Goal: Information Seeking & Learning: Learn about a topic

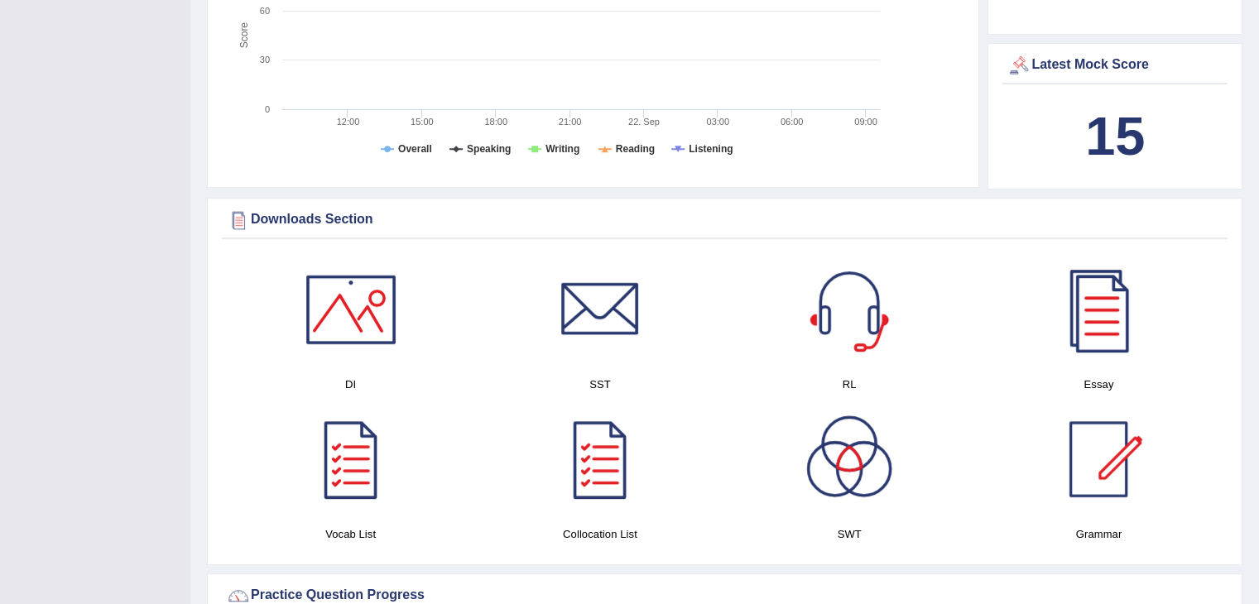
scroll to position [662, 0]
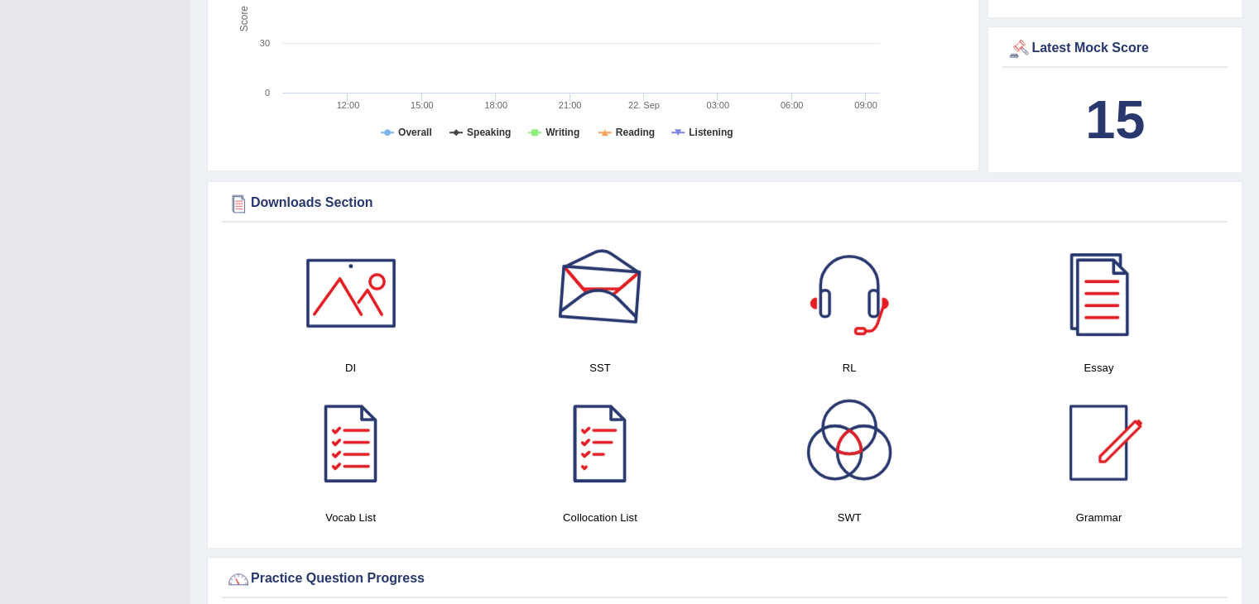
click at [601, 301] on div at bounding box center [600, 293] width 116 height 116
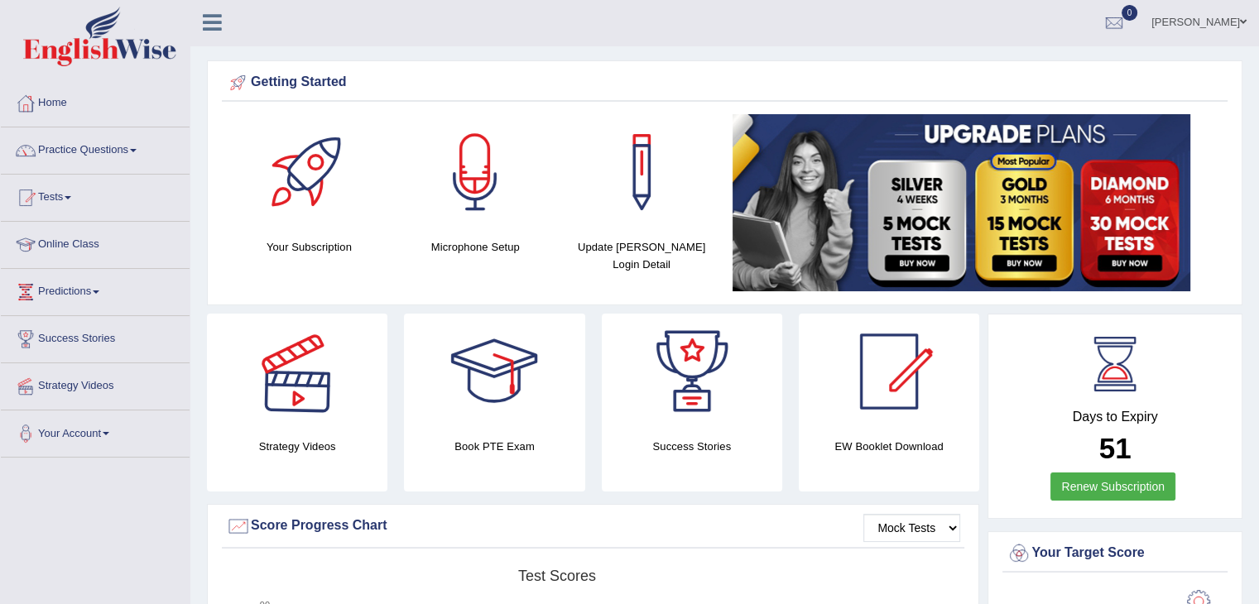
scroll to position [0, 0]
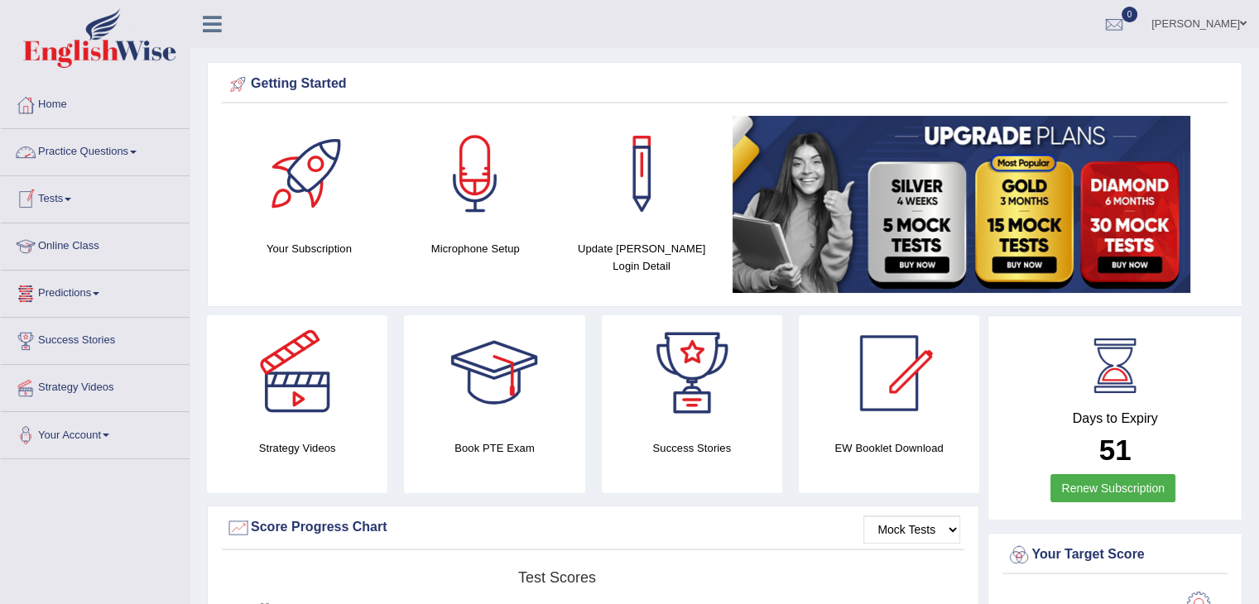
click at [72, 244] on link "Online Class" at bounding box center [95, 244] width 189 height 41
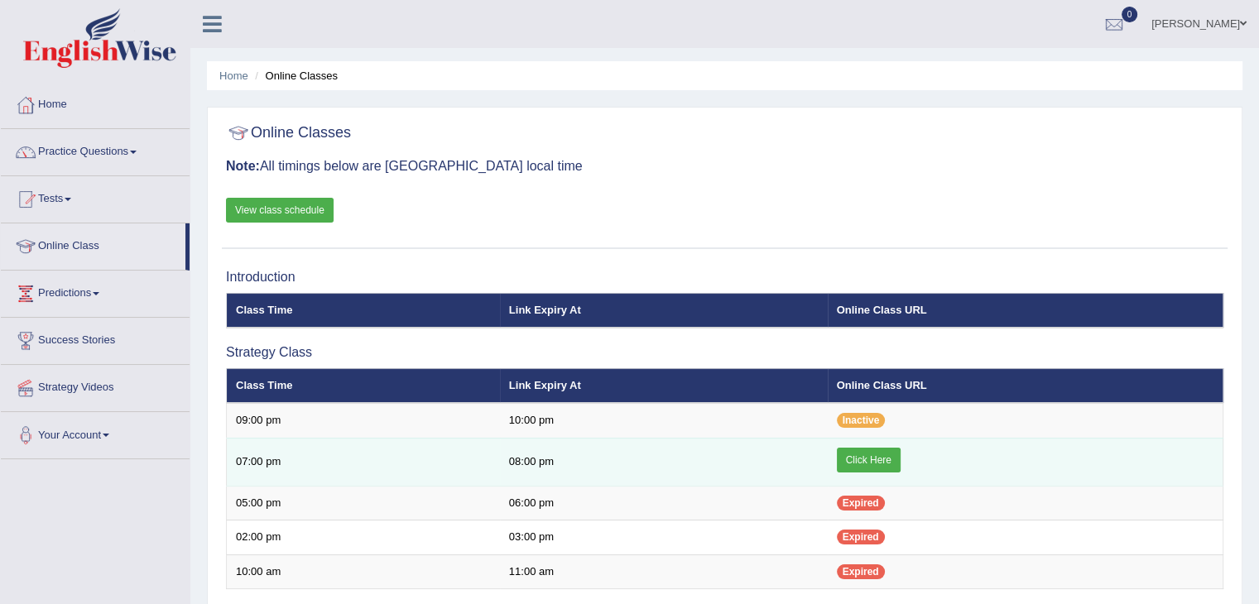
click at [848, 461] on link "Click Here" at bounding box center [869, 460] width 64 height 25
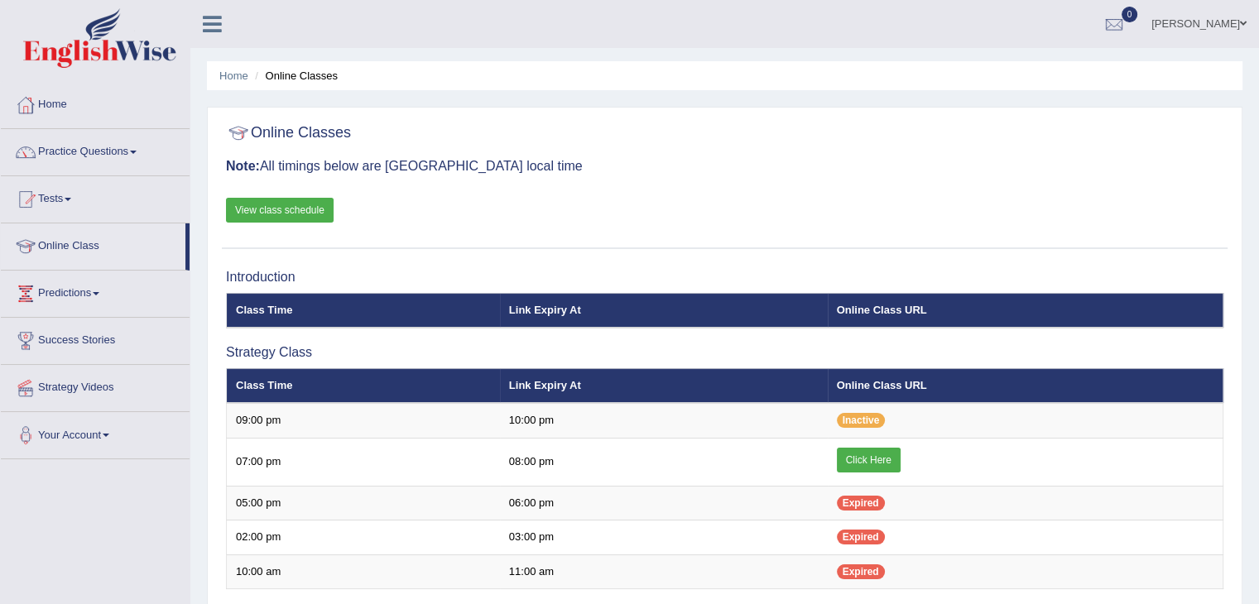
click at [291, 209] on link "View class schedule" at bounding box center [280, 210] width 108 height 25
click at [93, 147] on link "Practice Questions" at bounding box center [95, 149] width 189 height 41
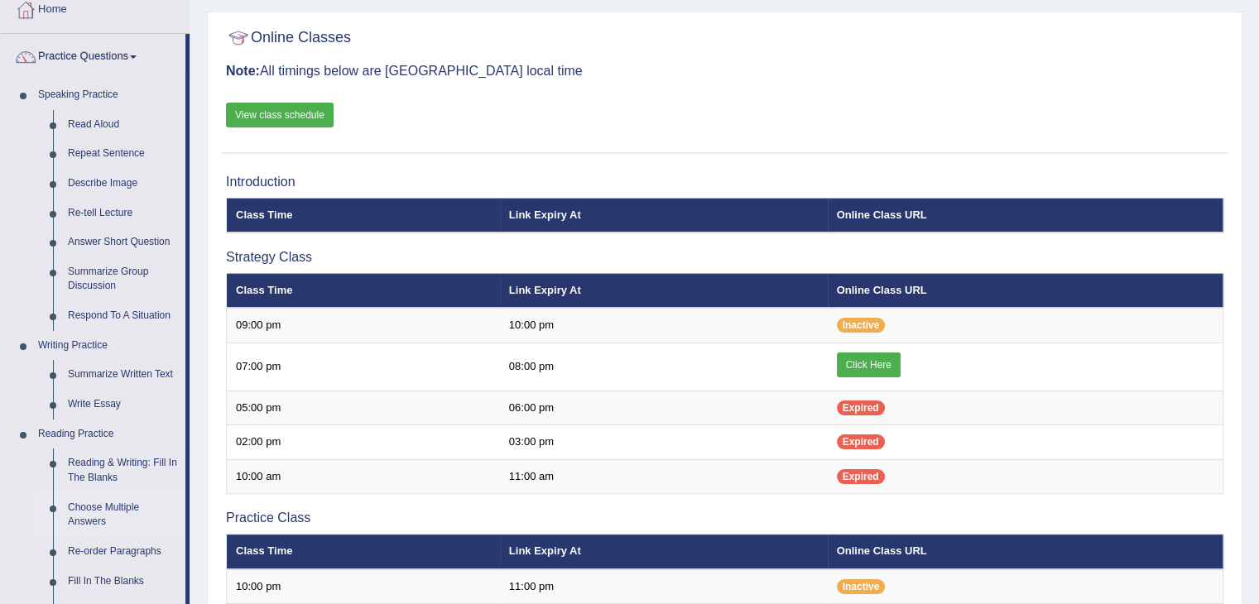
scroll to position [83, 0]
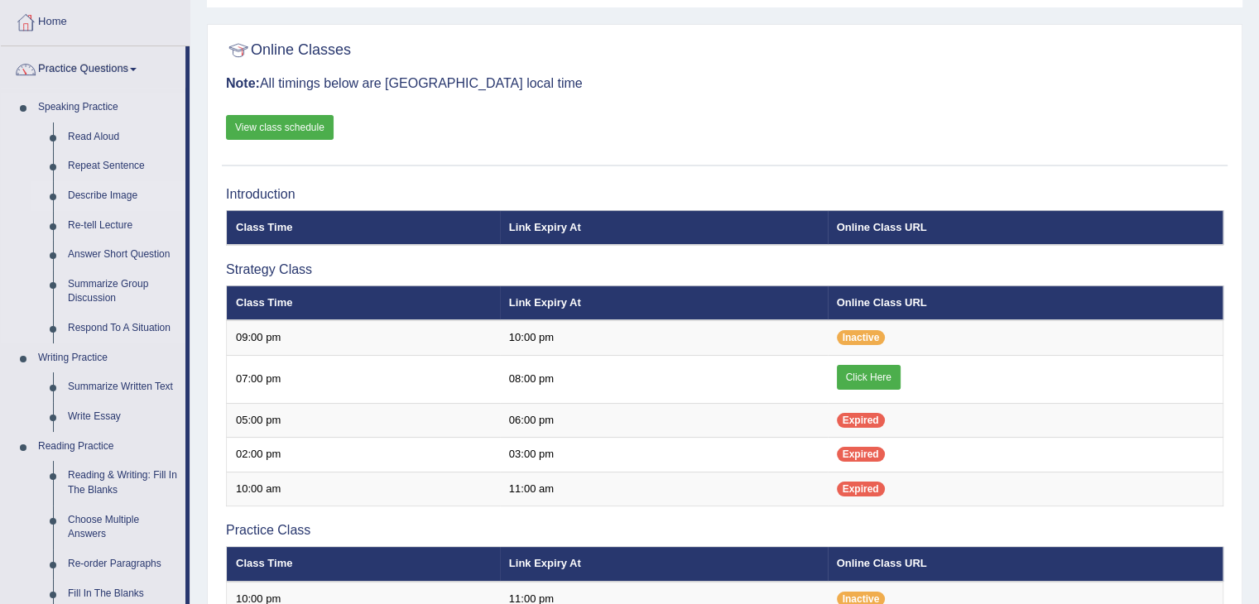
click at [94, 196] on link "Describe Image" at bounding box center [122, 196] width 125 height 30
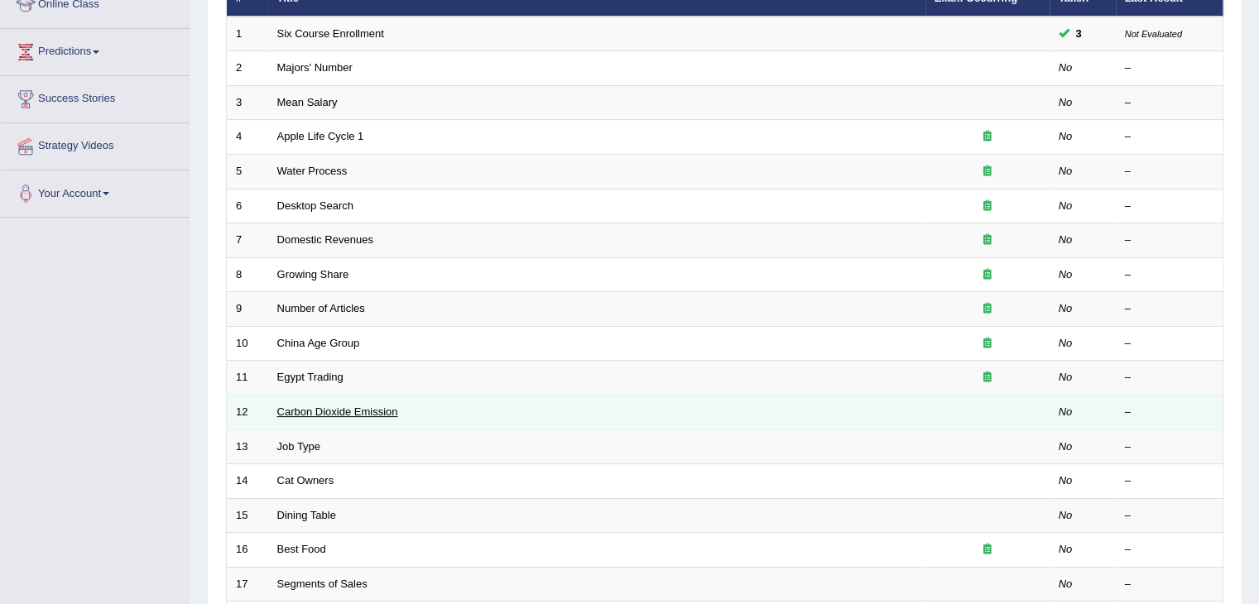
scroll to position [248, 0]
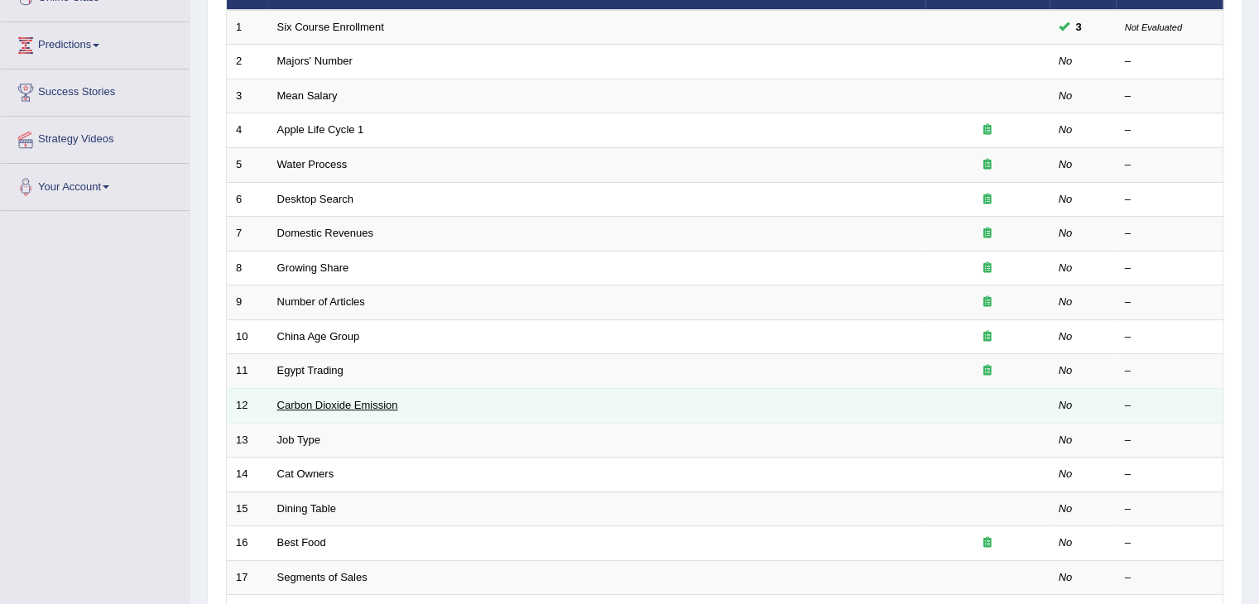
click at [366, 399] on link "Carbon Dioxide Emission" at bounding box center [337, 405] width 121 height 12
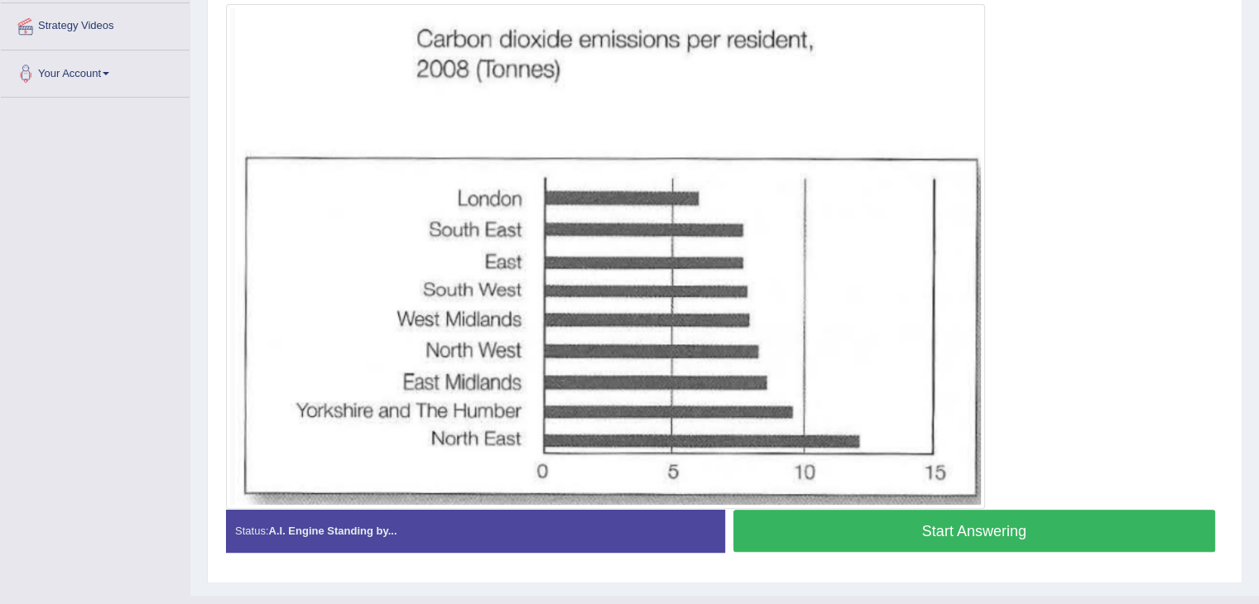
scroll to position [310, 0]
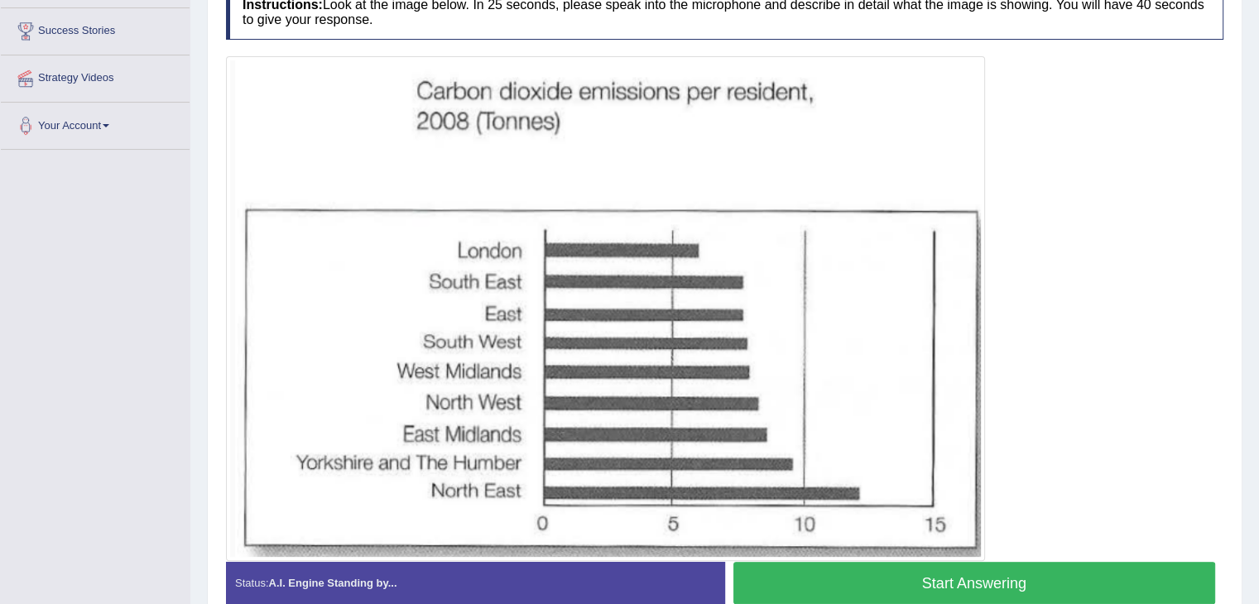
click at [826, 574] on button "Start Answering" at bounding box center [974, 583] width 483 height 42
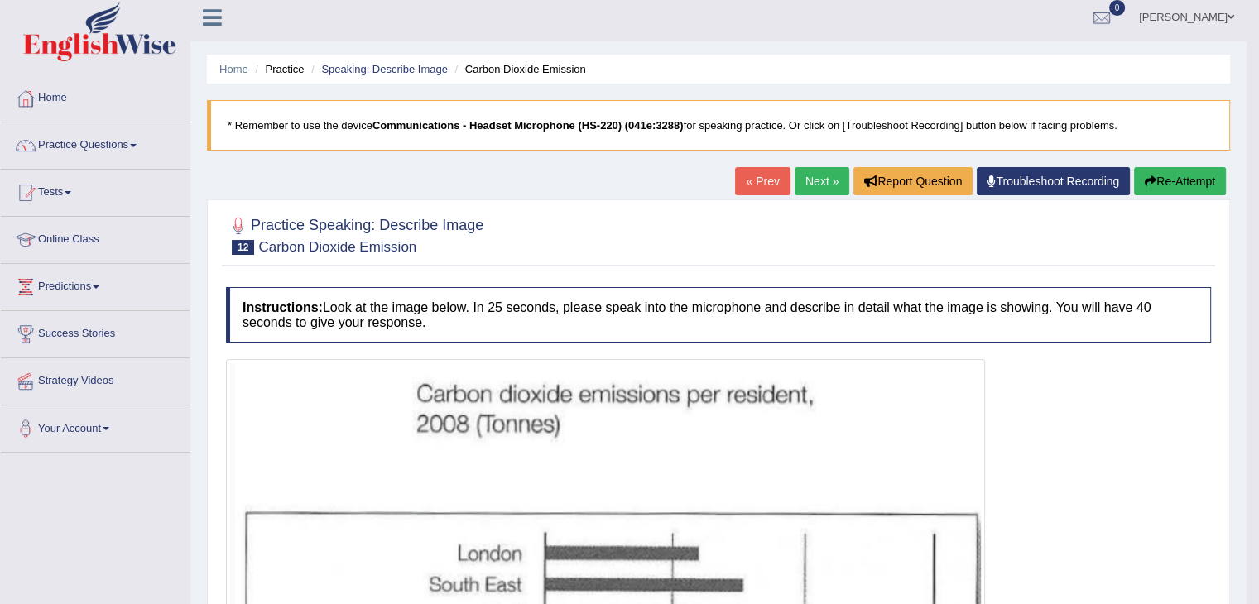
scroll to position [0, 0]
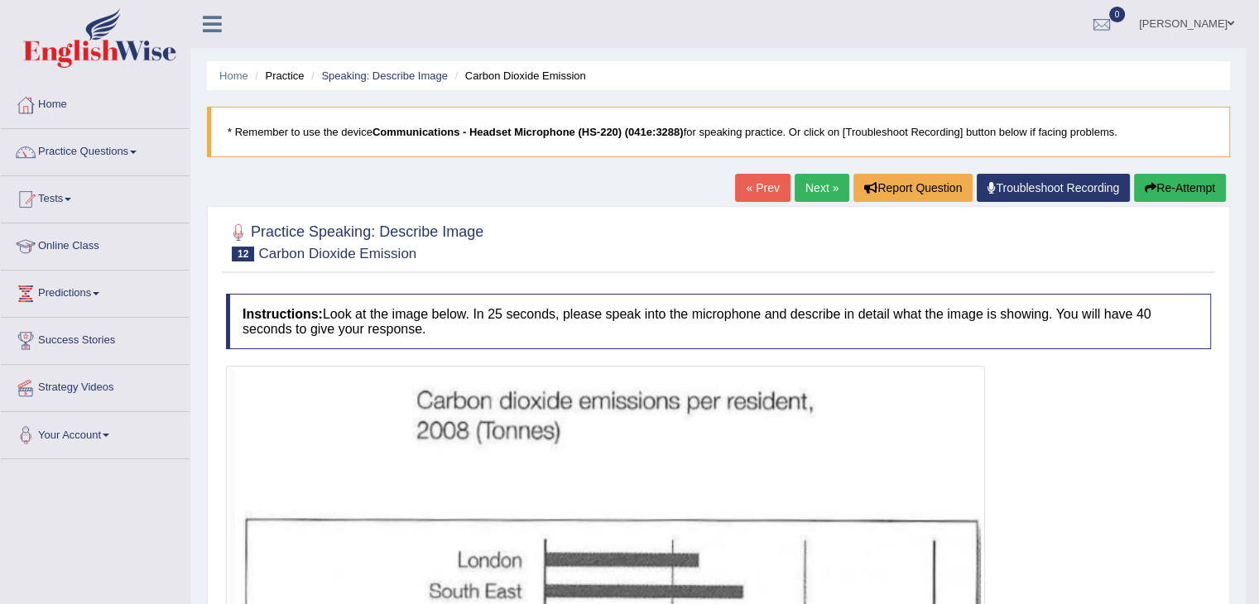
click at [808, 190] on link "Next »" at bounding box center [822, 188] width 55 height 28
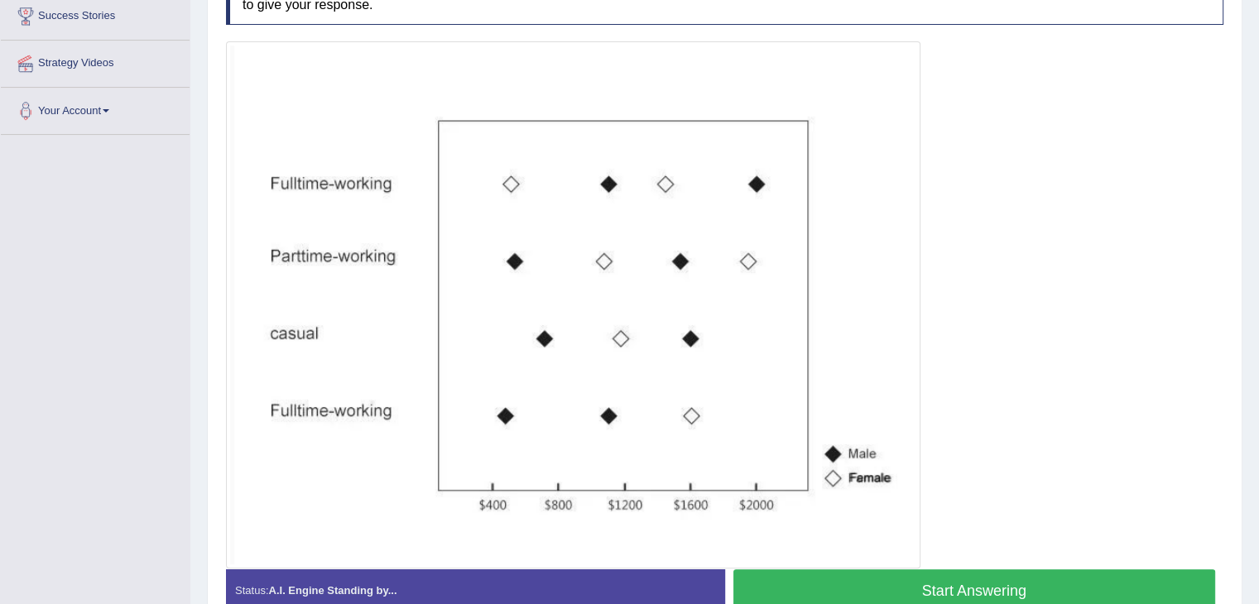
scroll to position [331, 0]
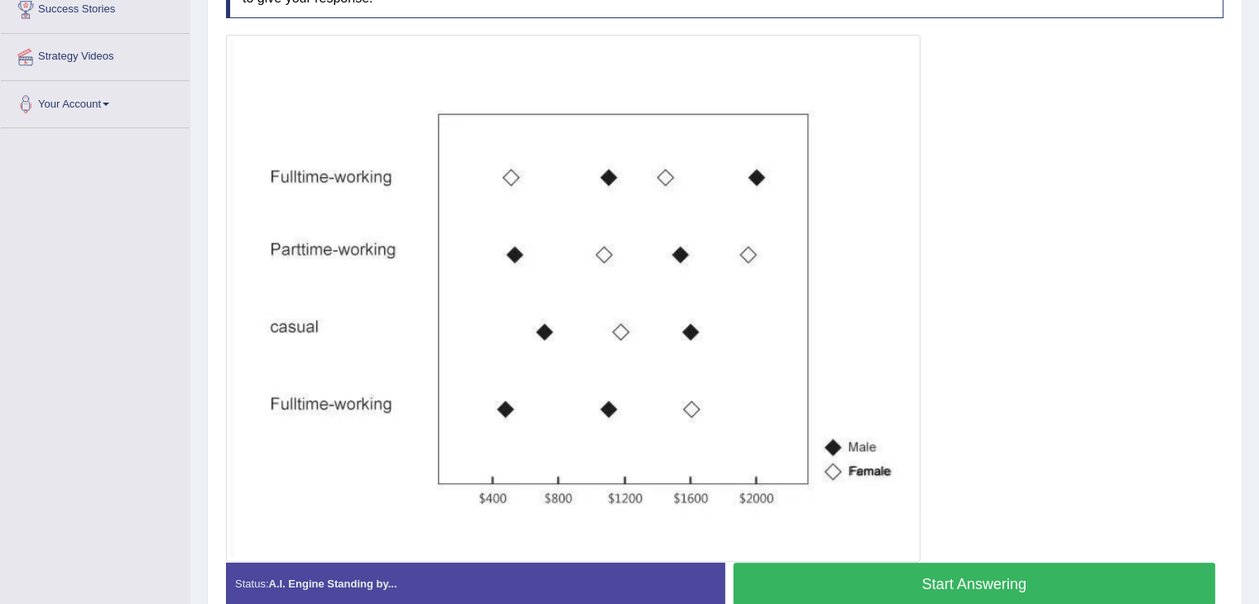
click at [912, 583] on button "Start Answering" at bounding box center [974, 584] width 483 height 42
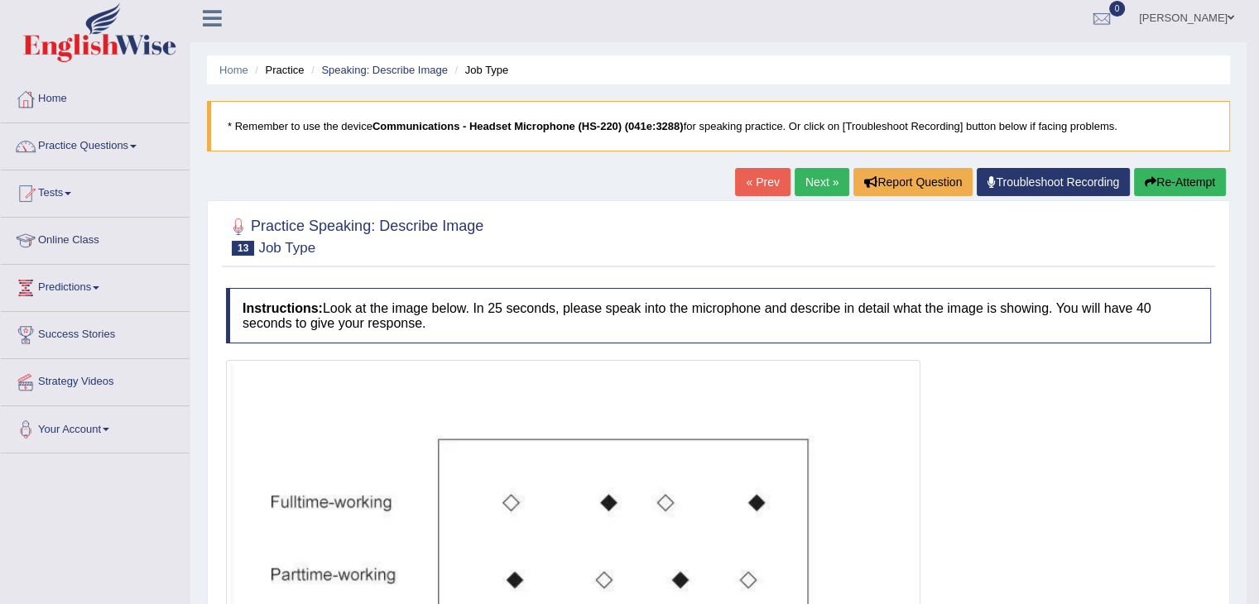
scroll to position [0, 0]
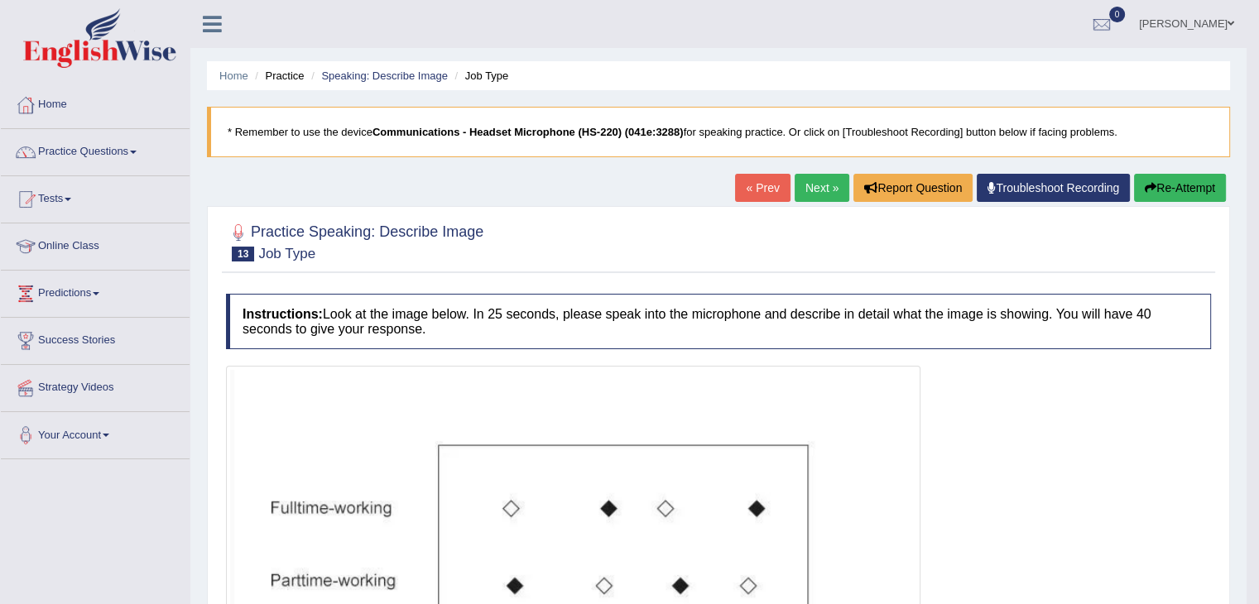
click at [814, 188] on link "Next »" at bounding box center [822, 188] width 55 height 28
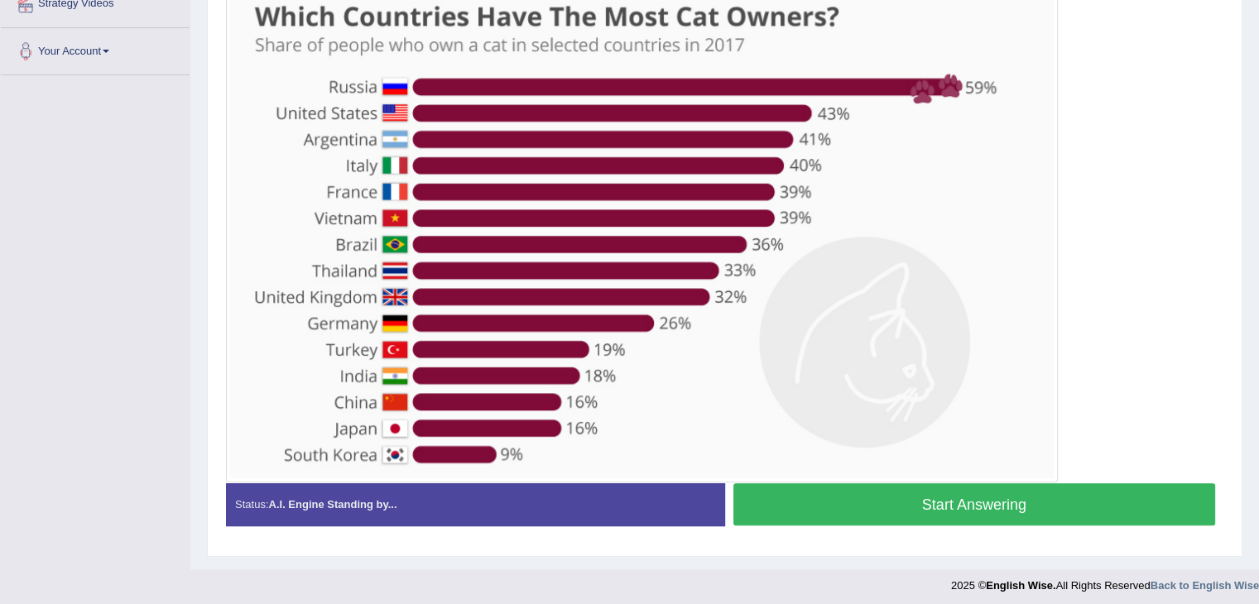
scroll to position [388, 0]
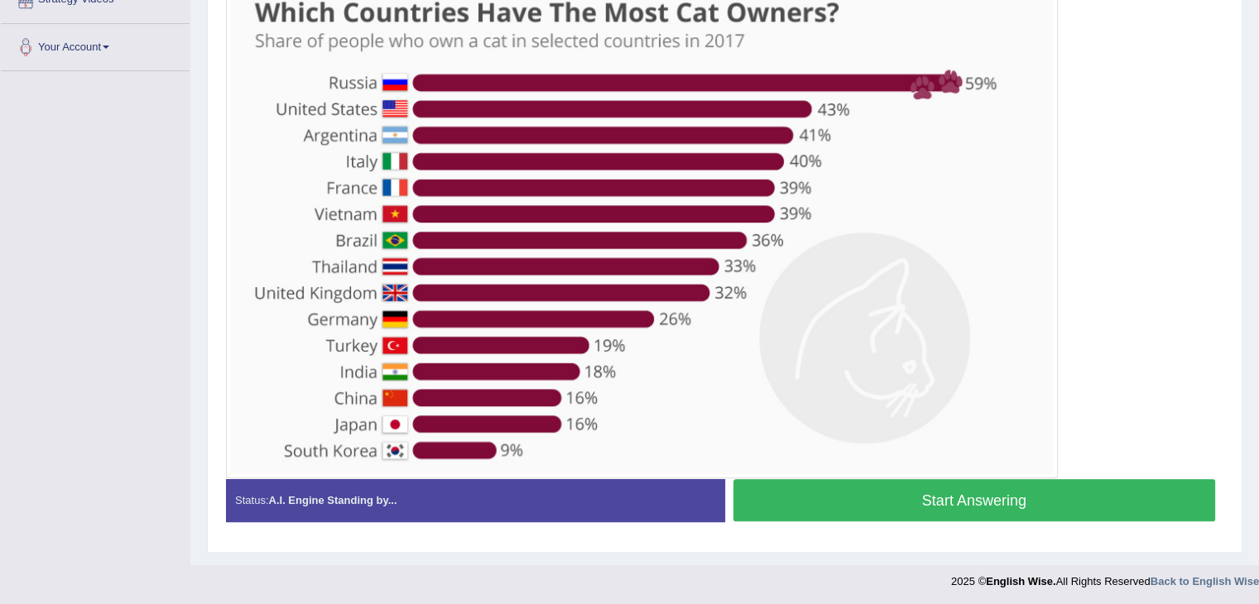
click at [942, 501] on button "Start Answering" at bounding box center [974, 500] width 483 height 42
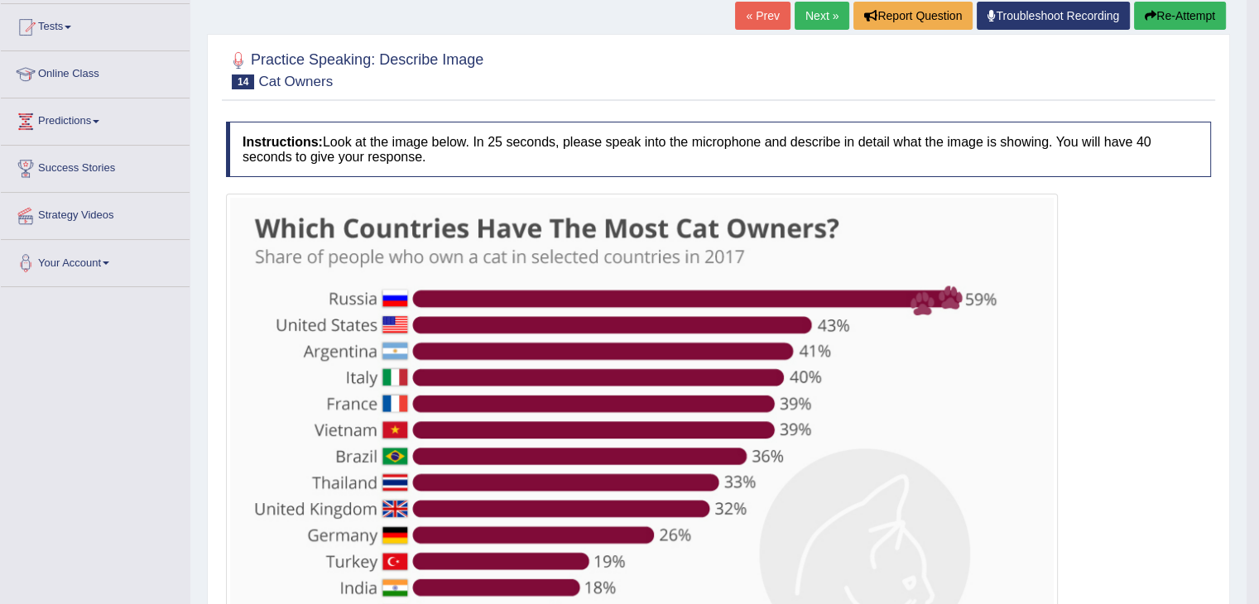
scroll to position [171, 0]
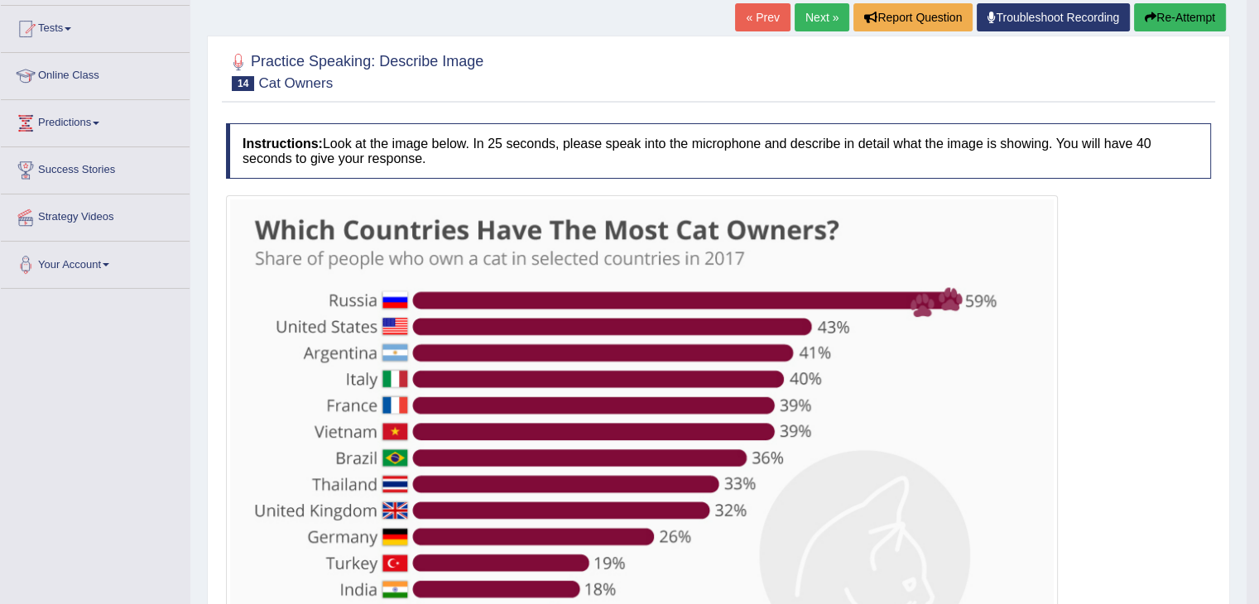
click at [1172, 20] on button "Re-Attempt" at bounding box center [1180, 17] width 92 height 28
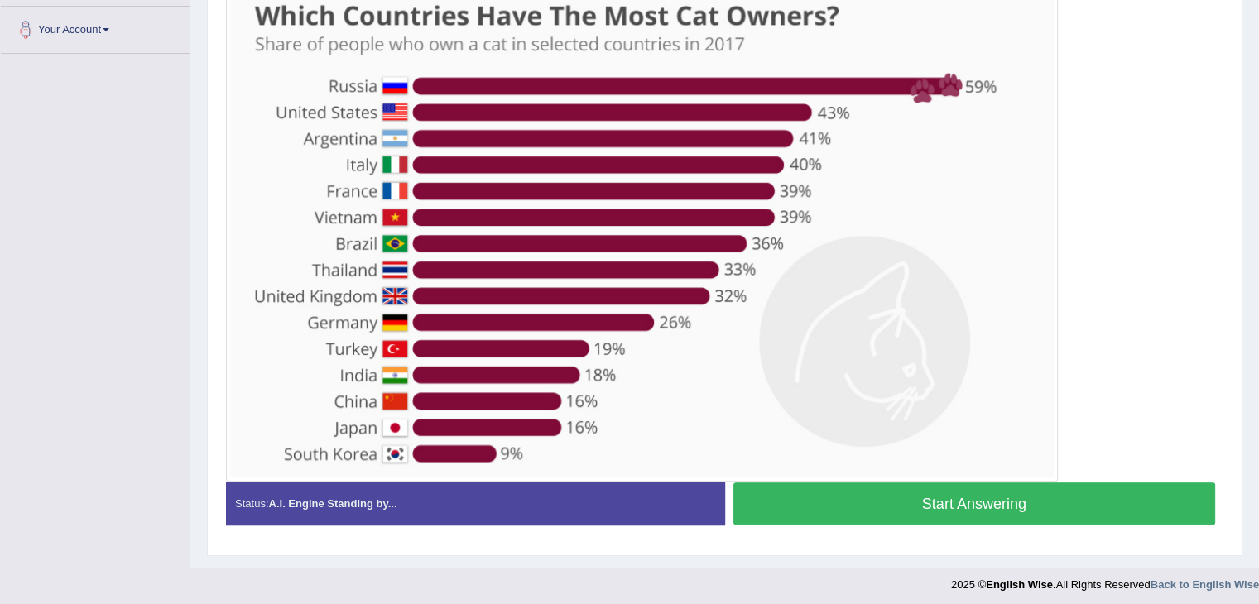
scroll to position [409, 0]
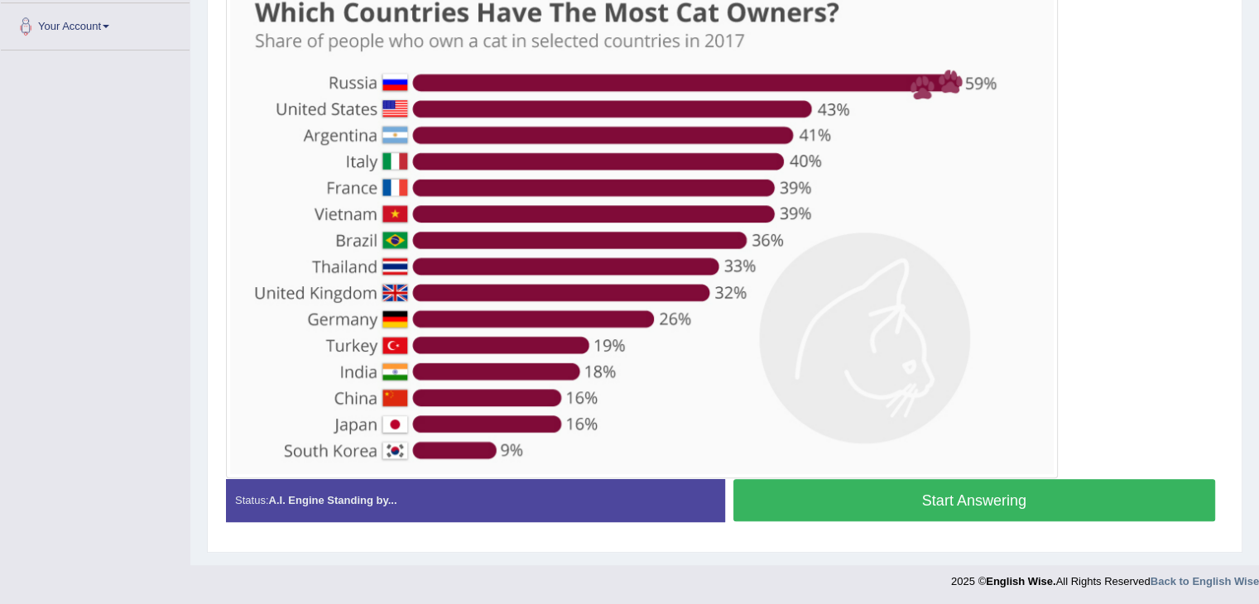
click at [967, 497] on button "Start Answering" at bounding box center [974, 500] width 483 height 42
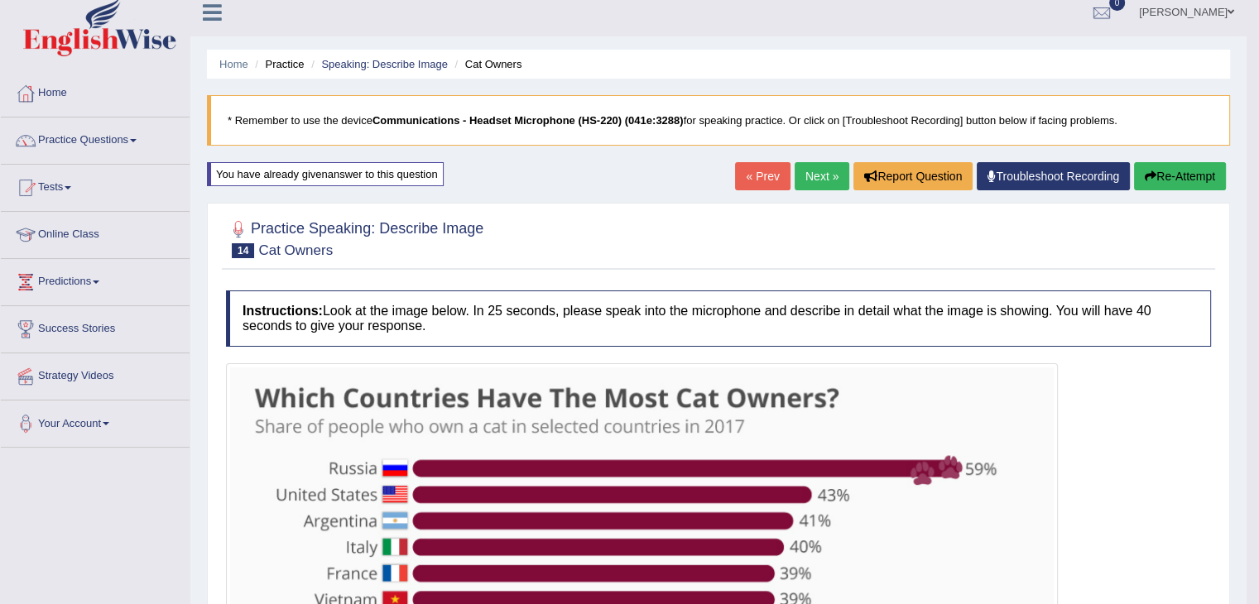
scroll to position [0, 0]
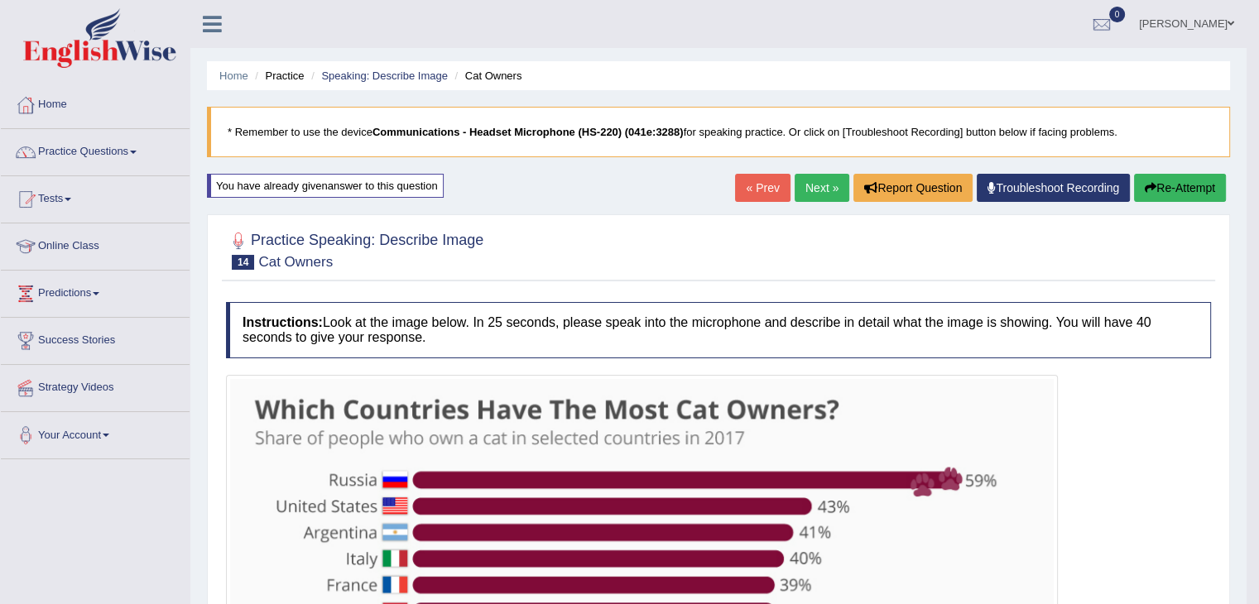
click at [818, 187] on link "Next »" at bounding box center [822, 188] width 55 height 28
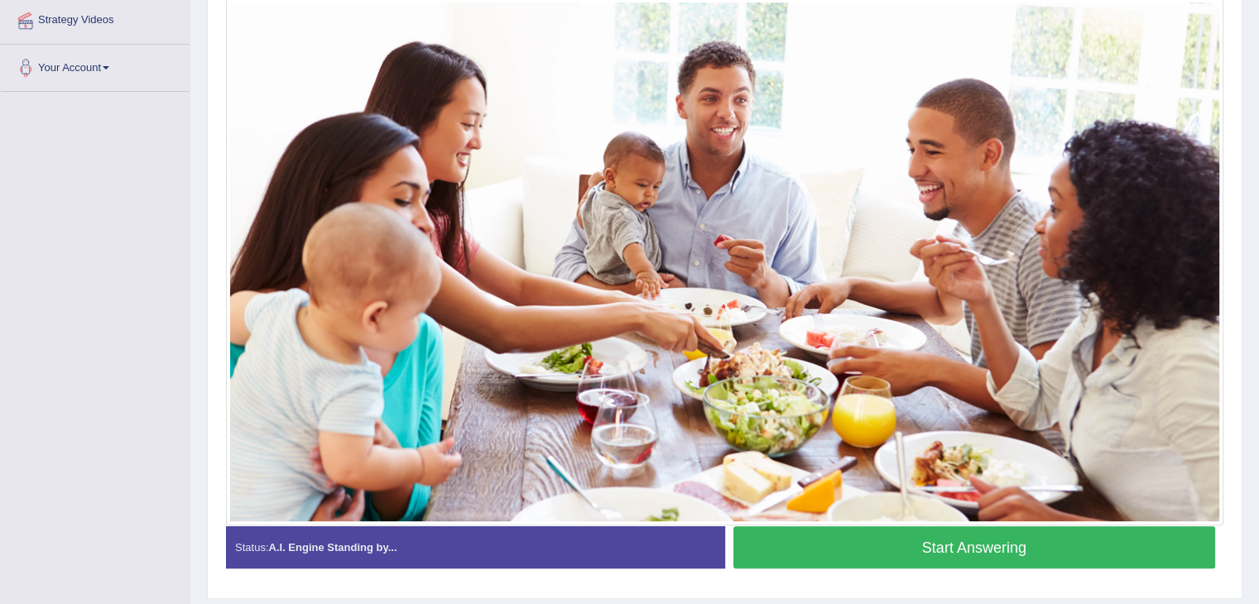
scroll to position [371, 0]
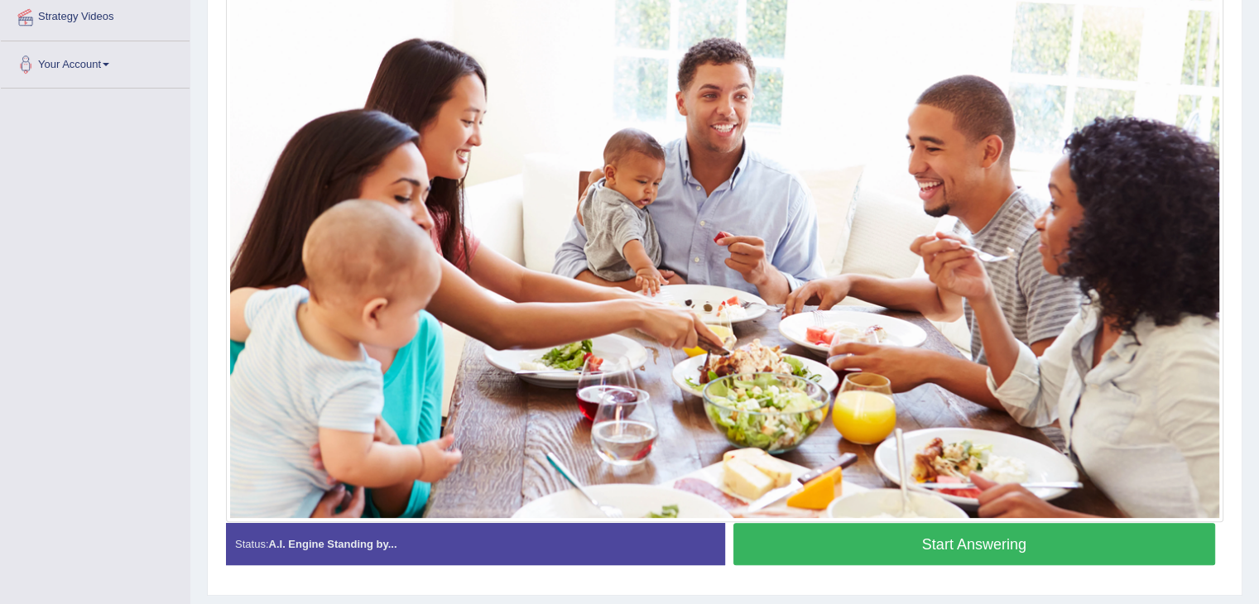
click at [890, 541] on button "Start Answering" at bounding box center [974, 544] width 483 height 42
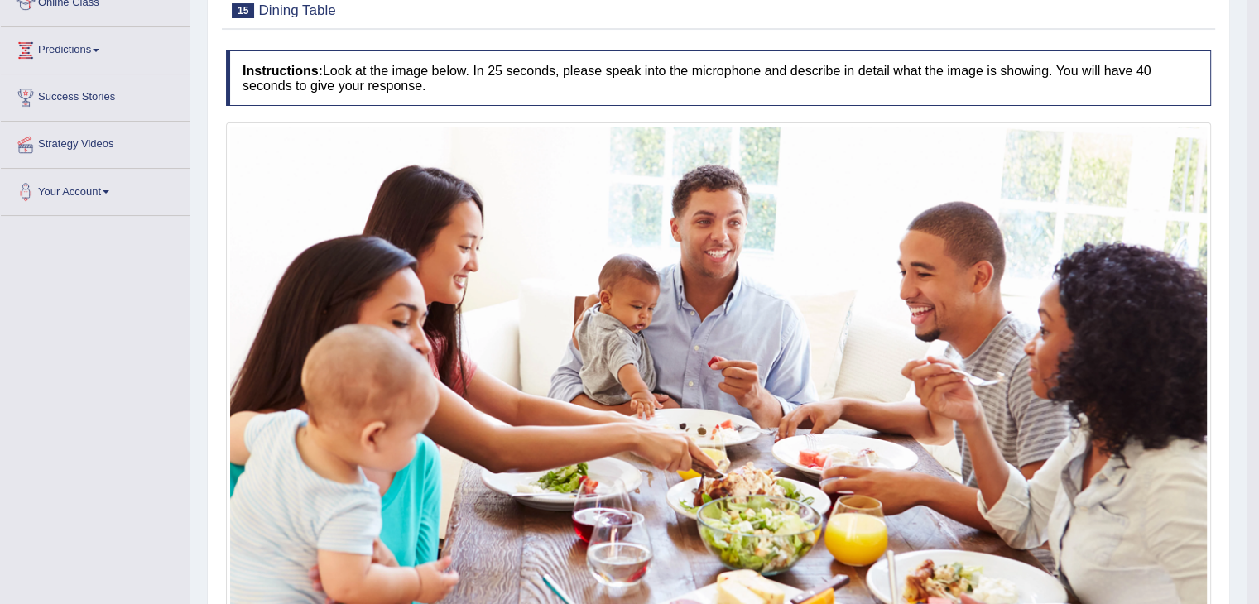
scroll to position [97, 0]
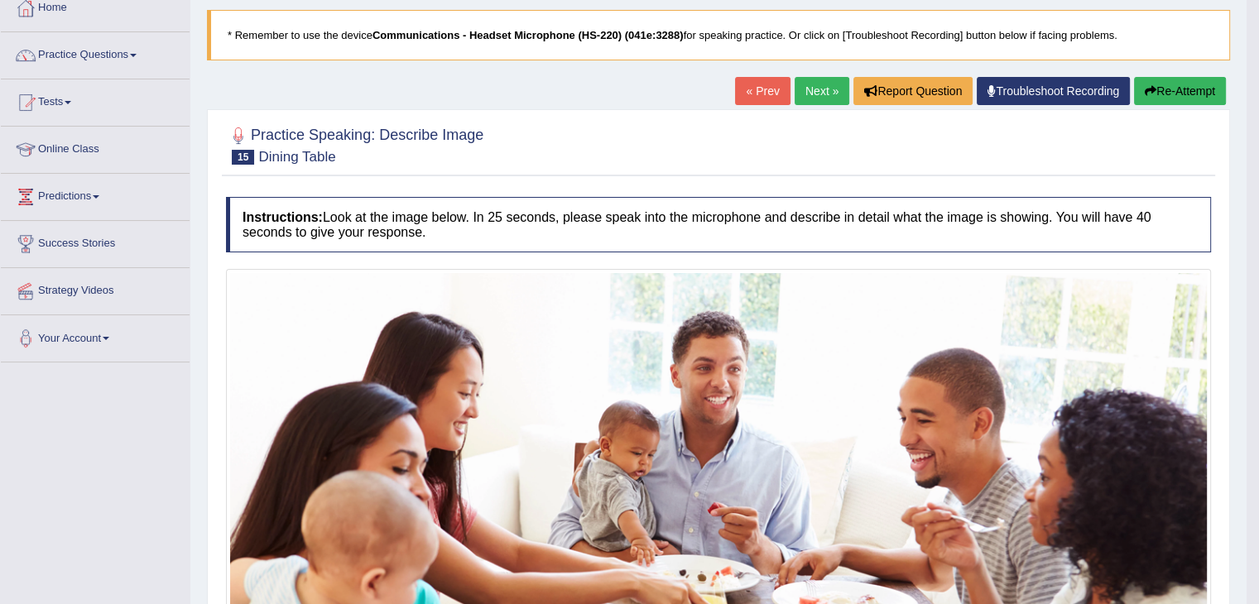
click at [1156, 94] on button "Re-Attempt" at bounding box center [1180, 91] width 92 height 28
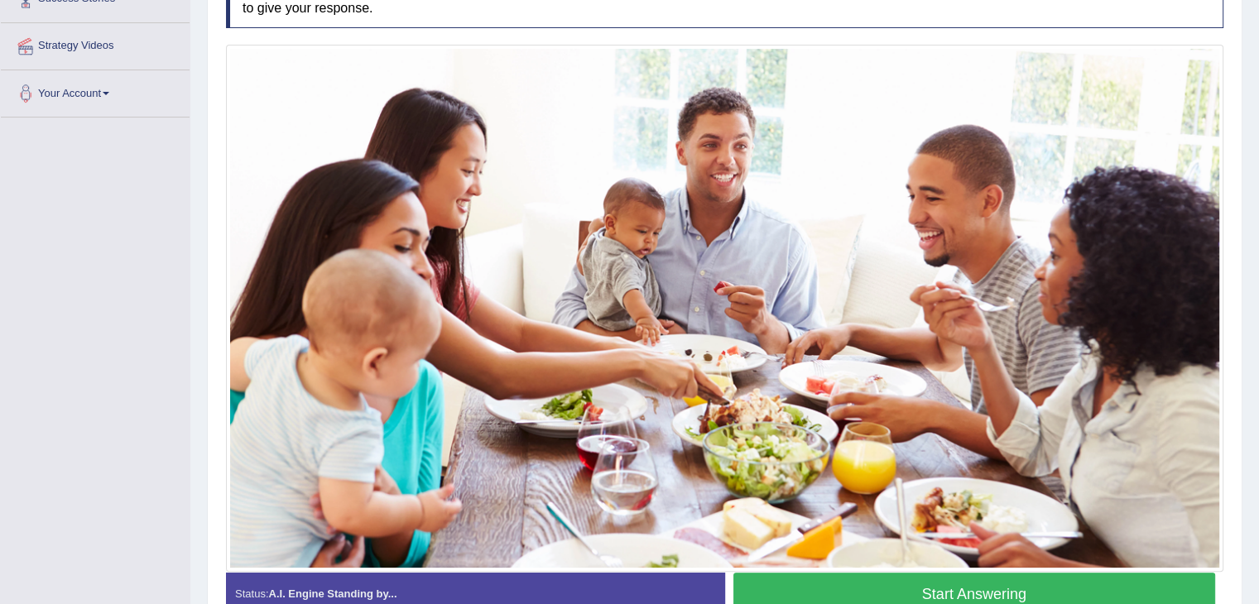
scroll to position [345, 0]
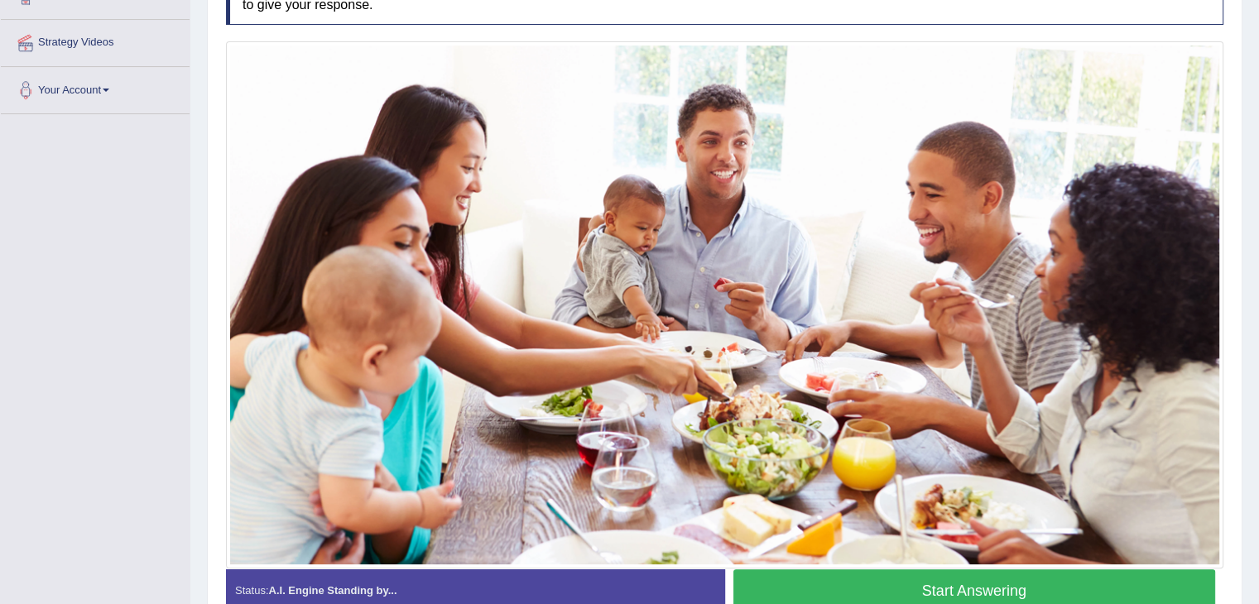
click at [887, 592] on button "Start Answering" at bounding box center [974, 591] width 483 height 42
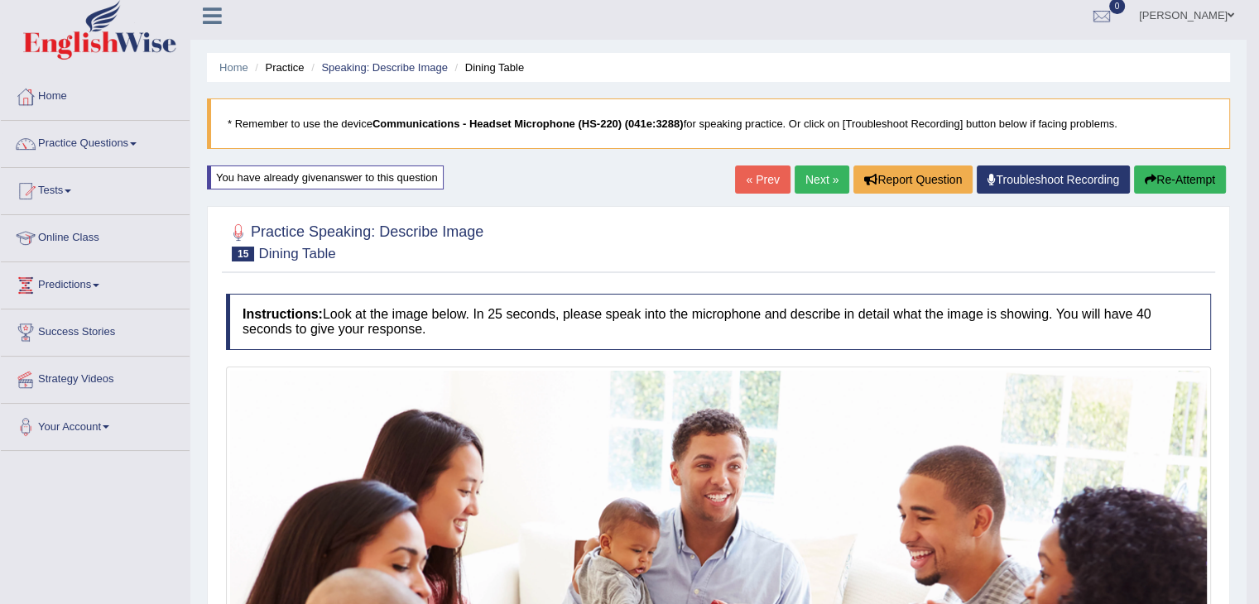
scroll to position [0, 0]
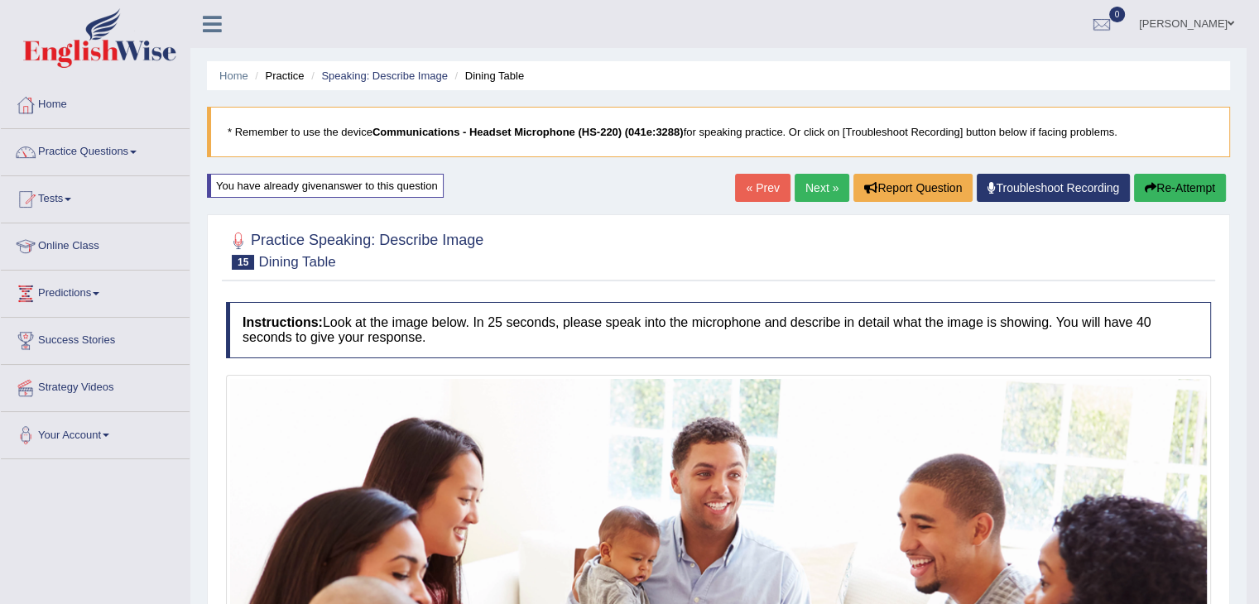
click at [811, 186] on link "Next »" at bounding box center [822, 188] width 55 height 28
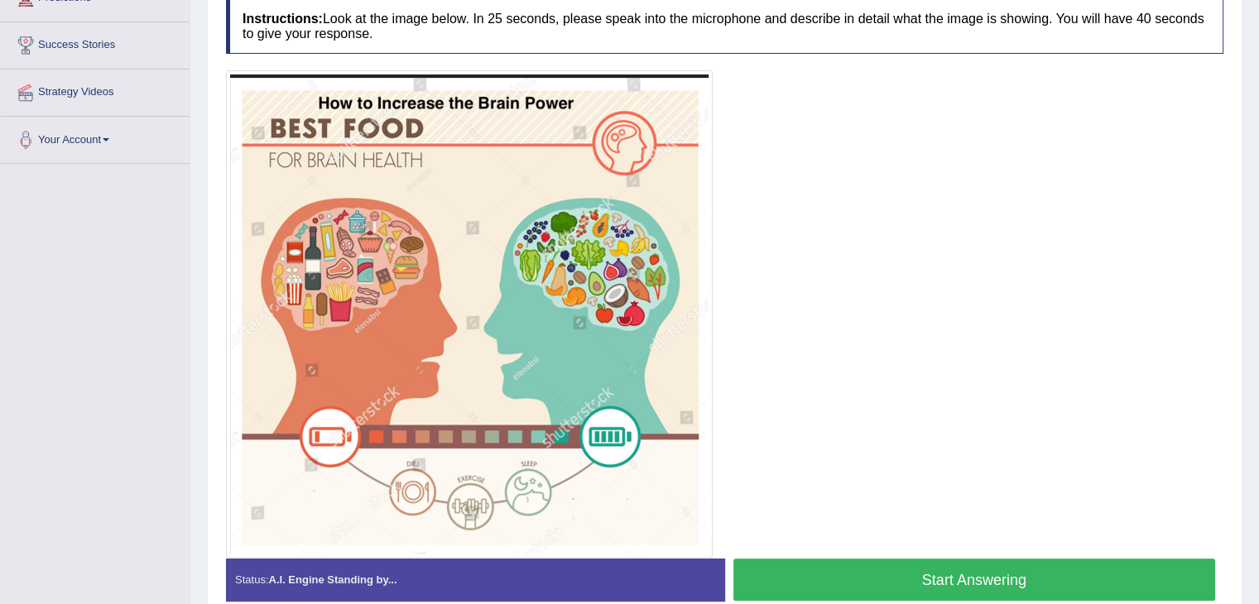
scroll to position [292, 0]
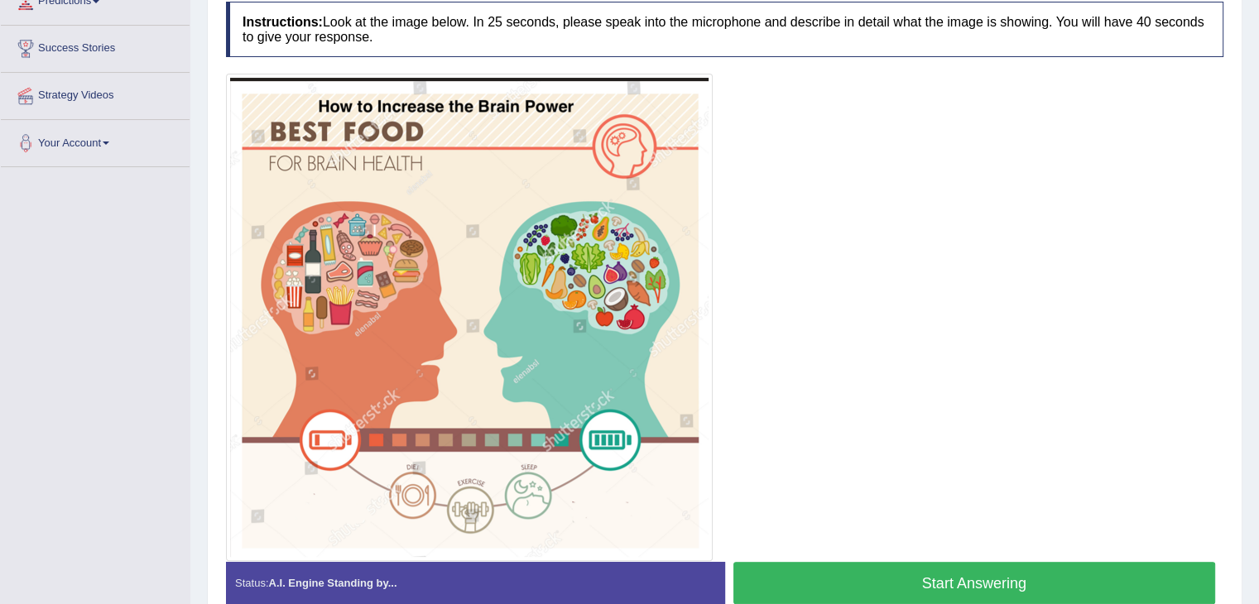
click at [862, 577] on button "Start Answering" at bounding box center [974, 583] width 483 height 42
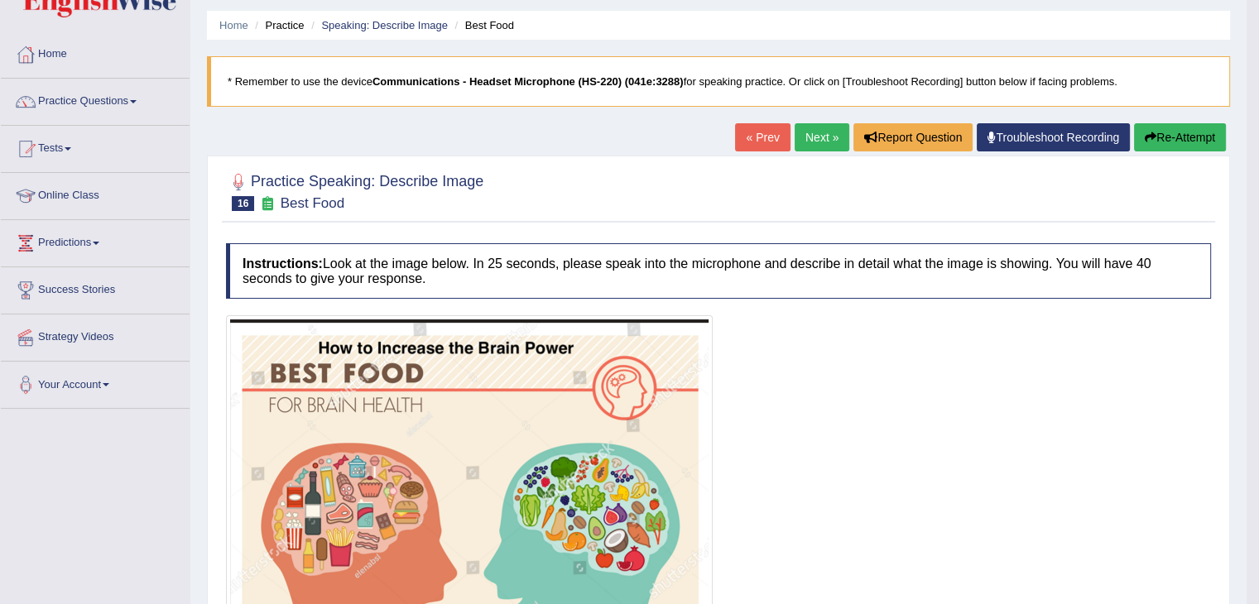
scroll to position [0, 0]
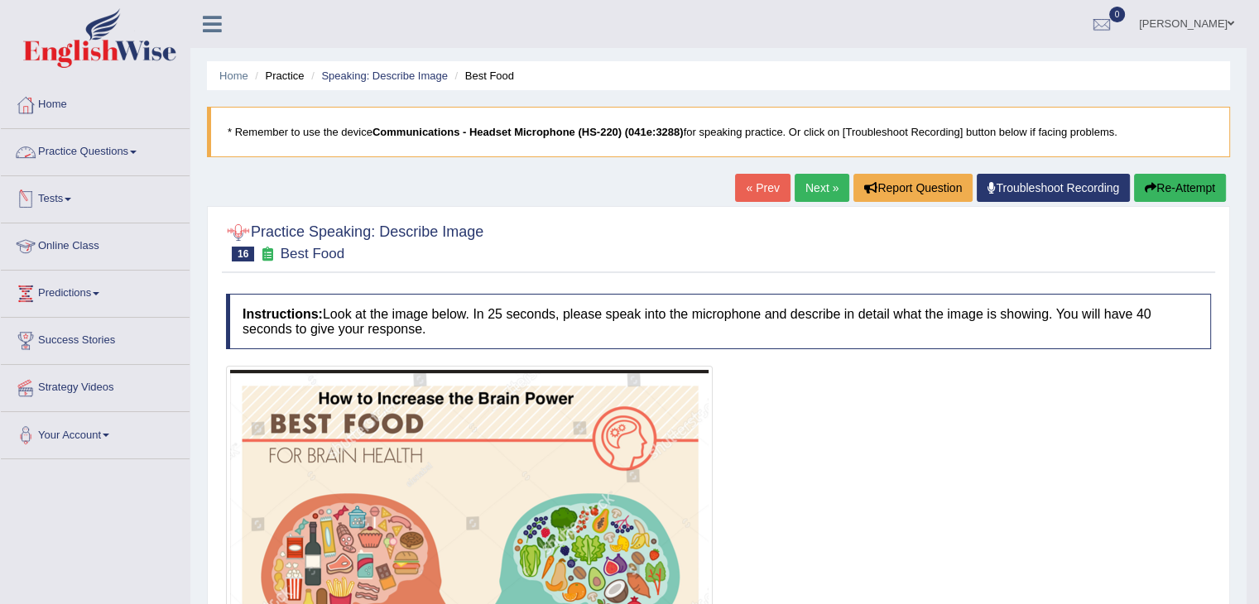
click at [101, 155] on link "Practice Questions" at bounding box center [95, 149] width 189 height 41
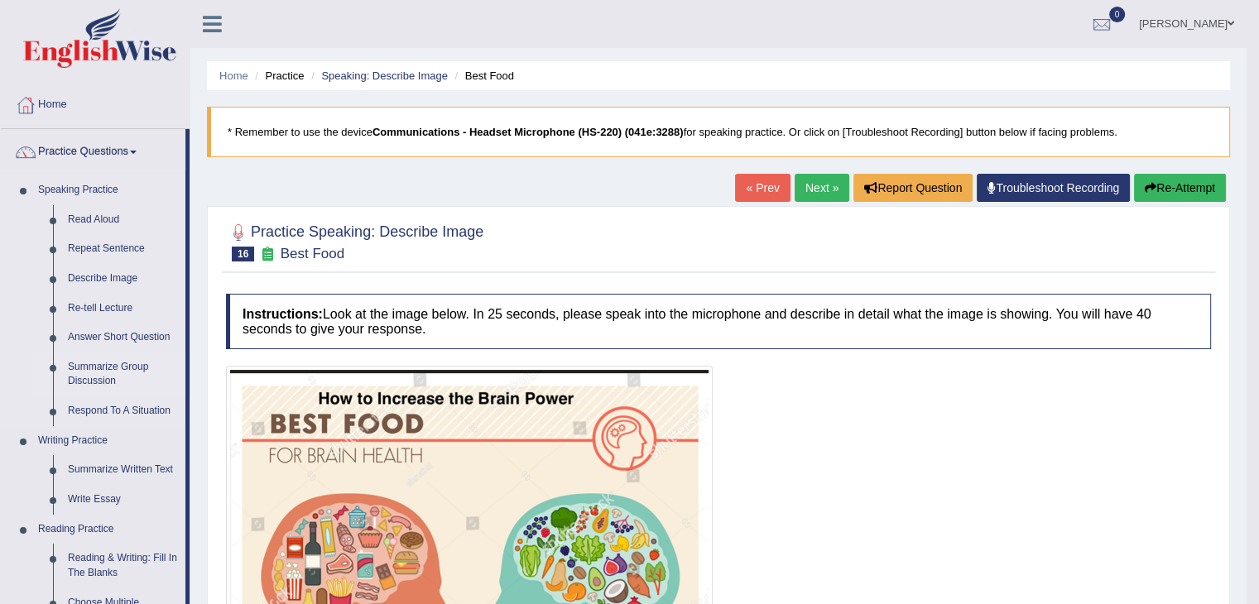
click at [124, 375] on link "Summarize Group Discussion" at bounding box center [122, 375] width 125 height 44
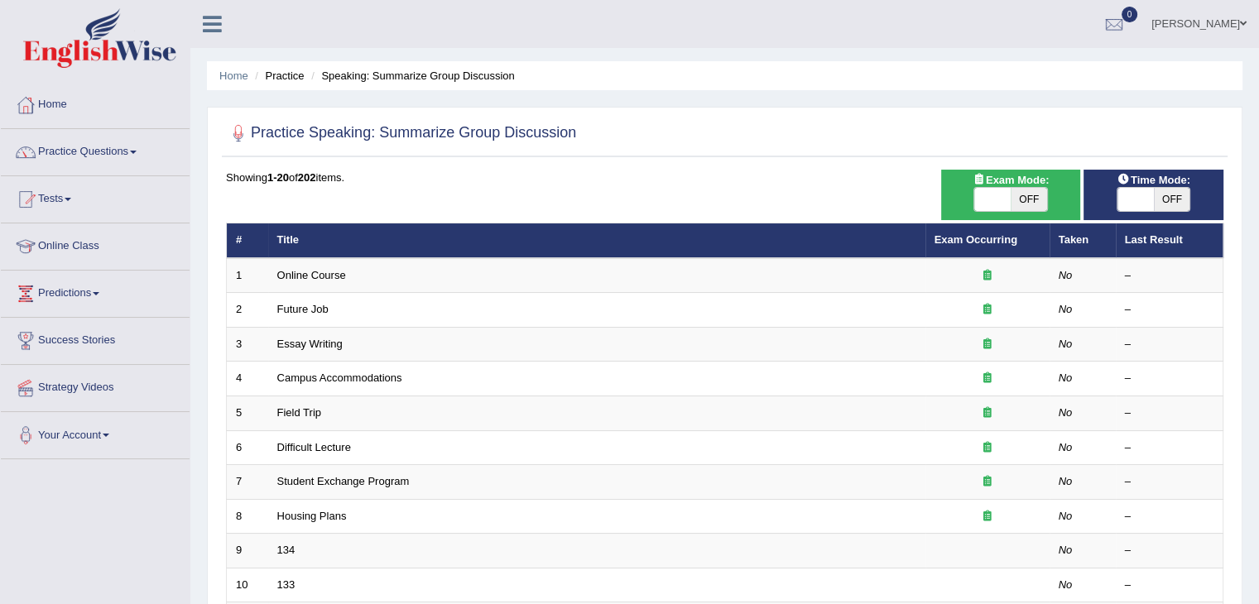
click at [1243, 24] on span at bounding box center [1243, 23] width 7 height 11
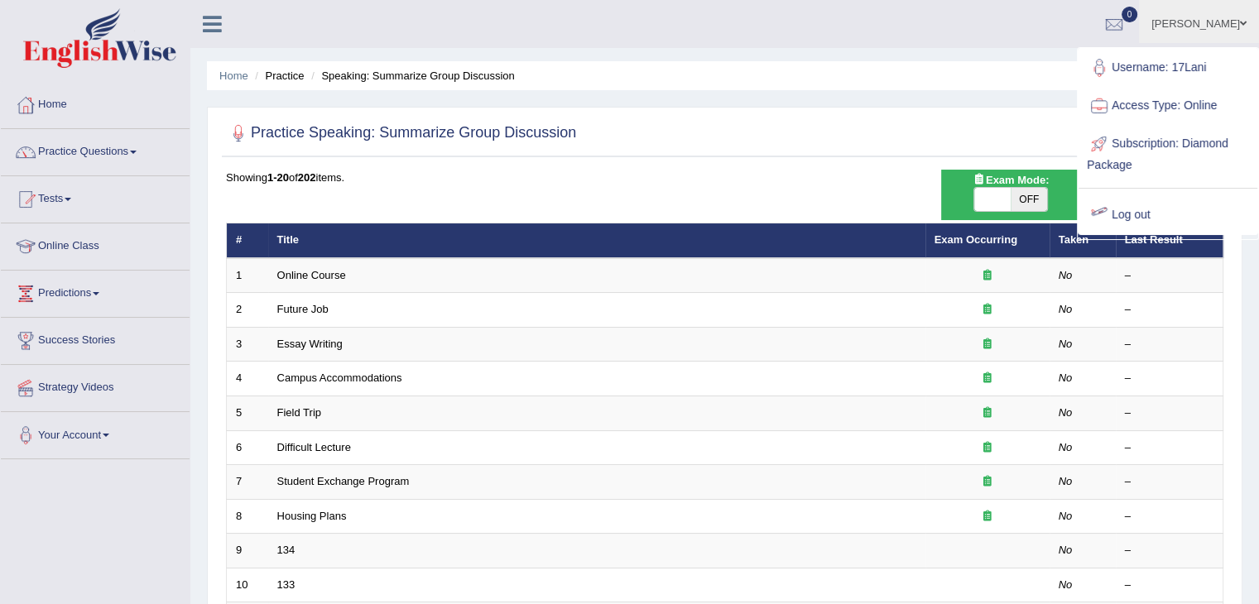
click at [1132, 217] on link "Log out" at bounding box center [1168, 215] width 179 height 38
